Goal: Information Seeking & Learning: Learn about a topic

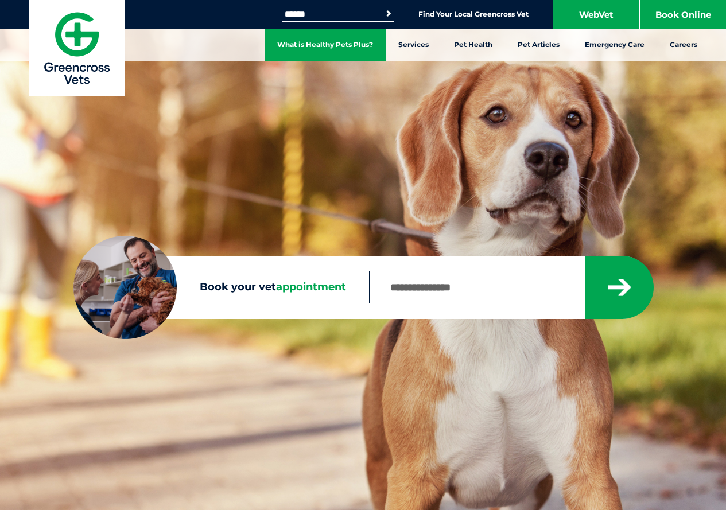
click at [333, 45] on link "What is Healthy Pets Plus?" at bounding box center [325, 45] width 121 height 32
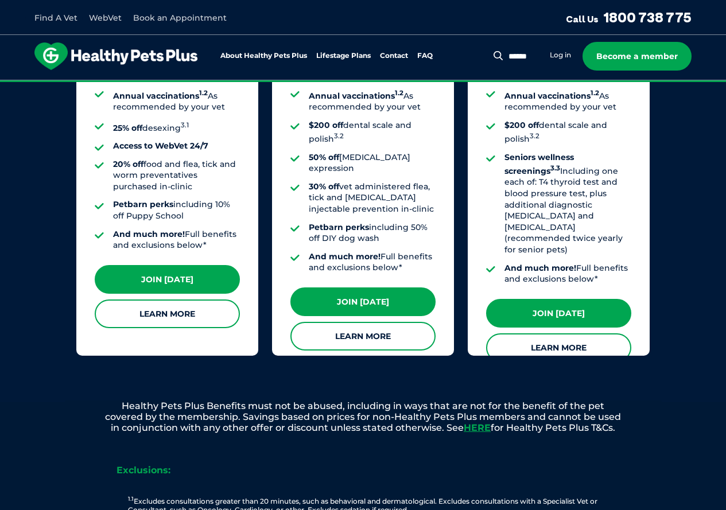
scroll to position [1090, 0]
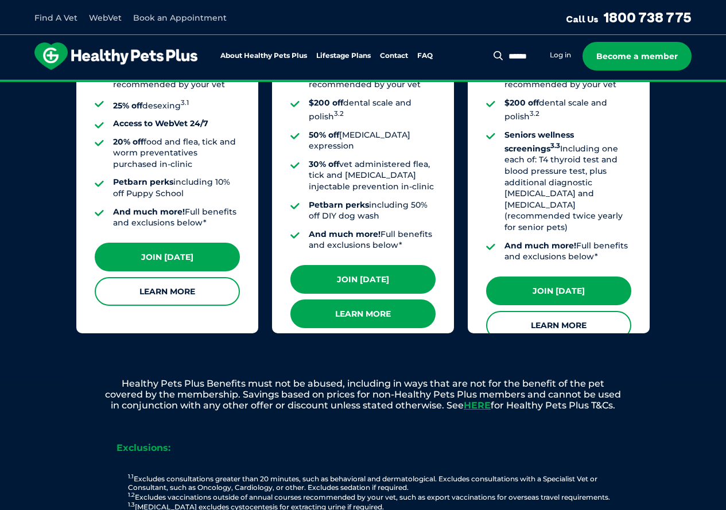
click at [363, 300] on link "Learn More" at bounding box center [362, 314] width 145 height 29
